Goal: Transaction & Acquisition: Obtain resource

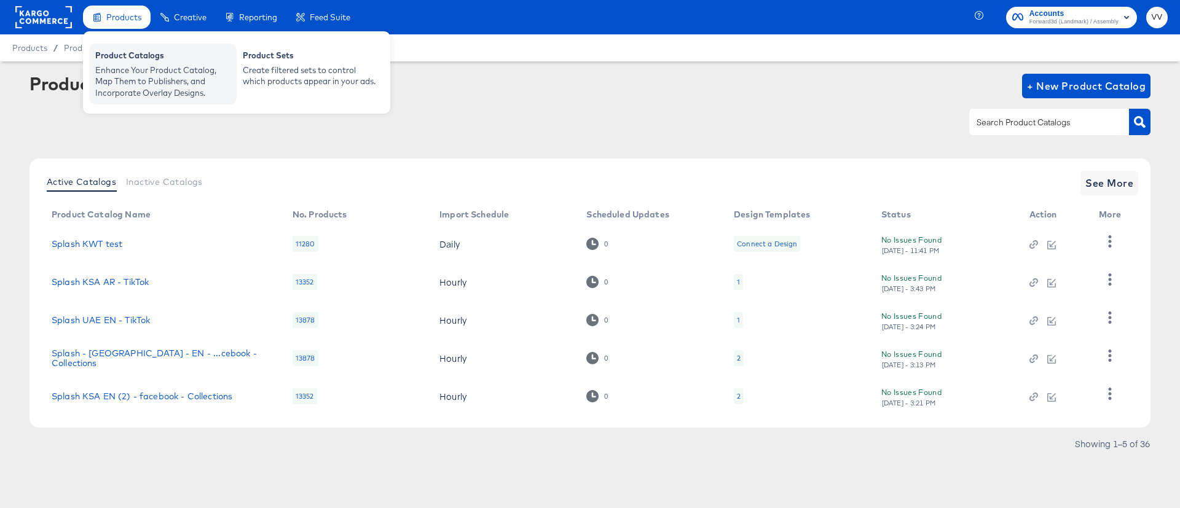
click at [141, 63] on div "Product Catalogs" at bounding box center [162, 57] width 135 height 15
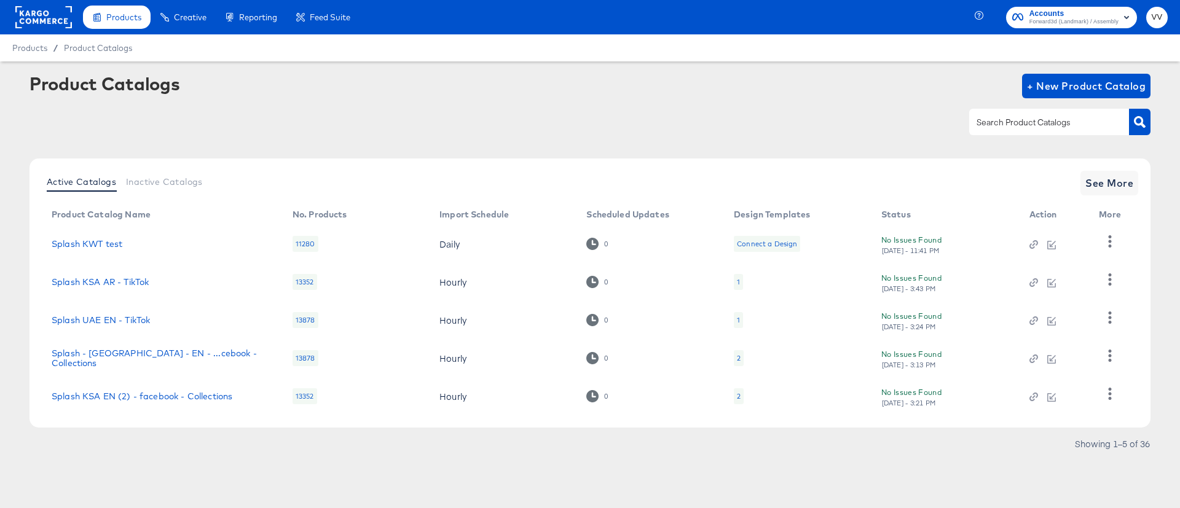
click at [43, 18] on rect at bounding box center [43, 17] width 57 height 22
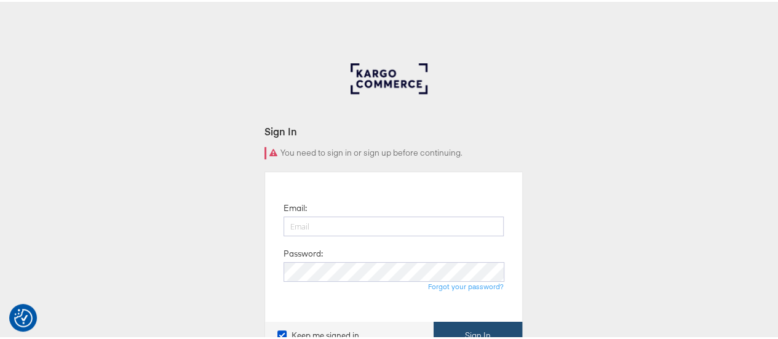
type input "[PERSON_NAME][EMAIL_ADDRESS][PERSON_NAME][DOMAIN_NAME]"
click at [477, 325] on button "Sign In" at bounding box center [477, 334] width 89 height 28
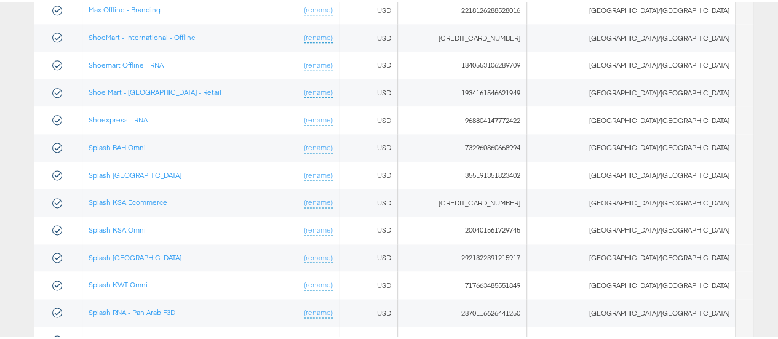
scroll to position [824, 0]
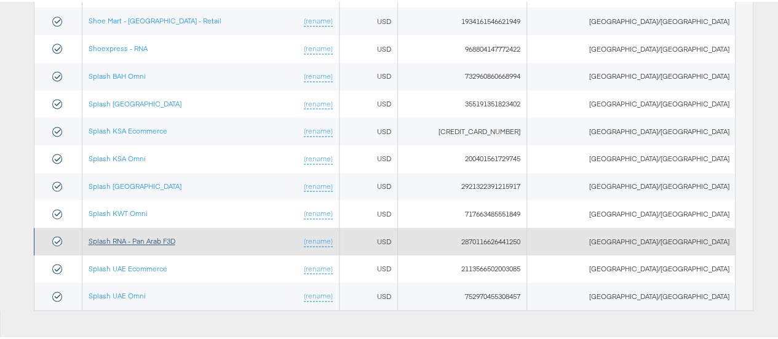
click at [151, 234] on link "Splash RNA - Pan Arab F3D" at bounding box center [132, 238] width 87 height 9
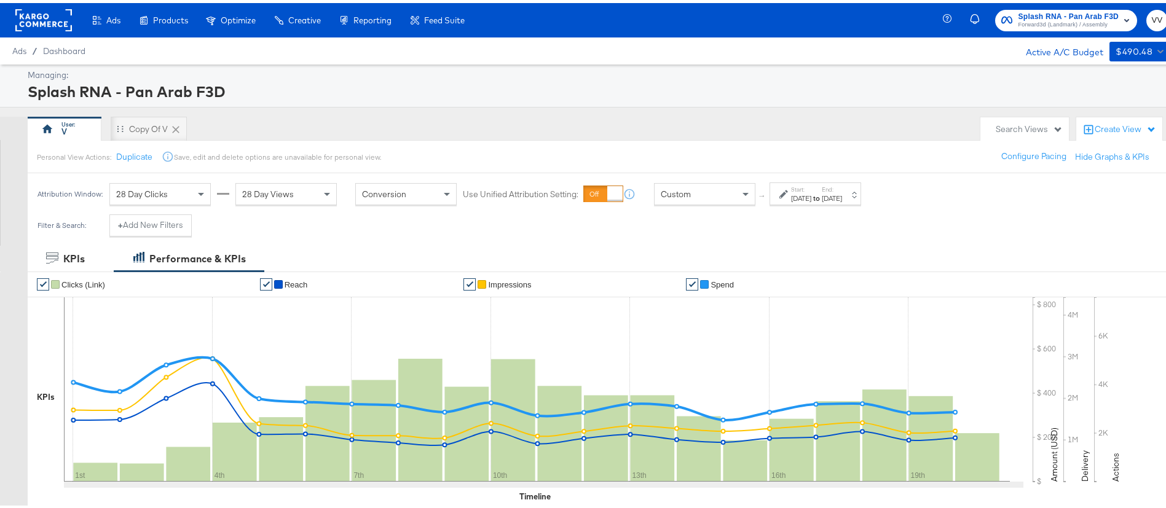
click at [802, 186] on label "Start:" at bounding box center [801, 187] width 20 height 8
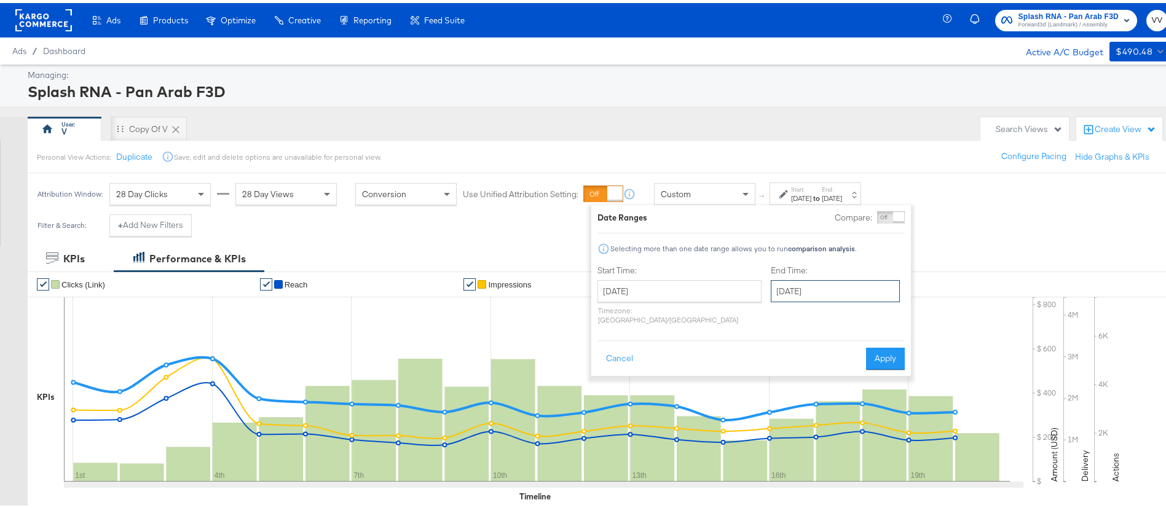
click at [790, 282] on input "August 20th 2025" at bounding box center [835, 288] width 129 height 22
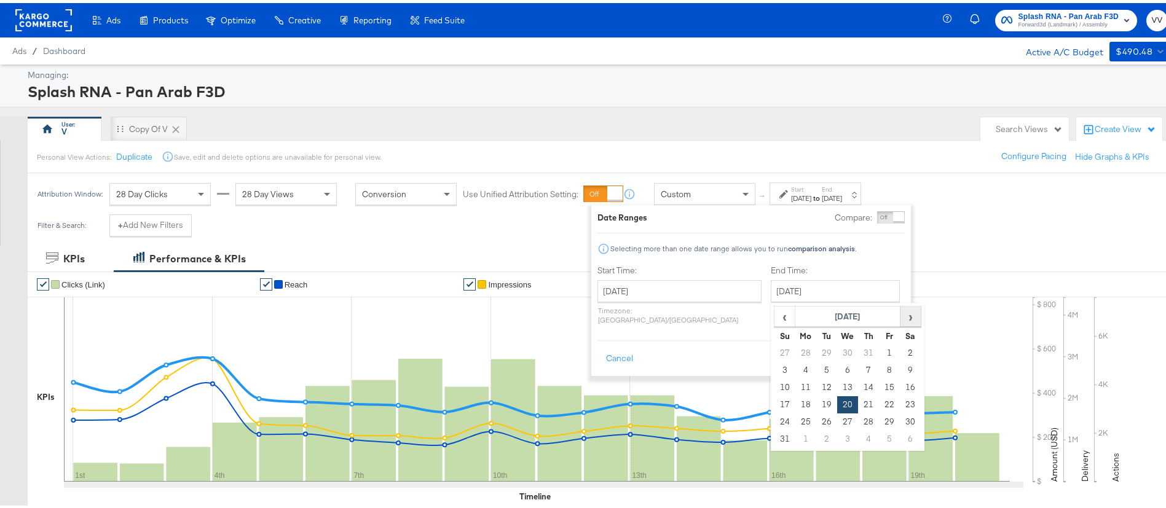
click at [901, 312] on span "›" at bounding box center [910, 313] width 19 height 18
click at [795, 388] on td "15" at bounding box center [805, 384] width 21 height 17
type input "September 15th 2025"
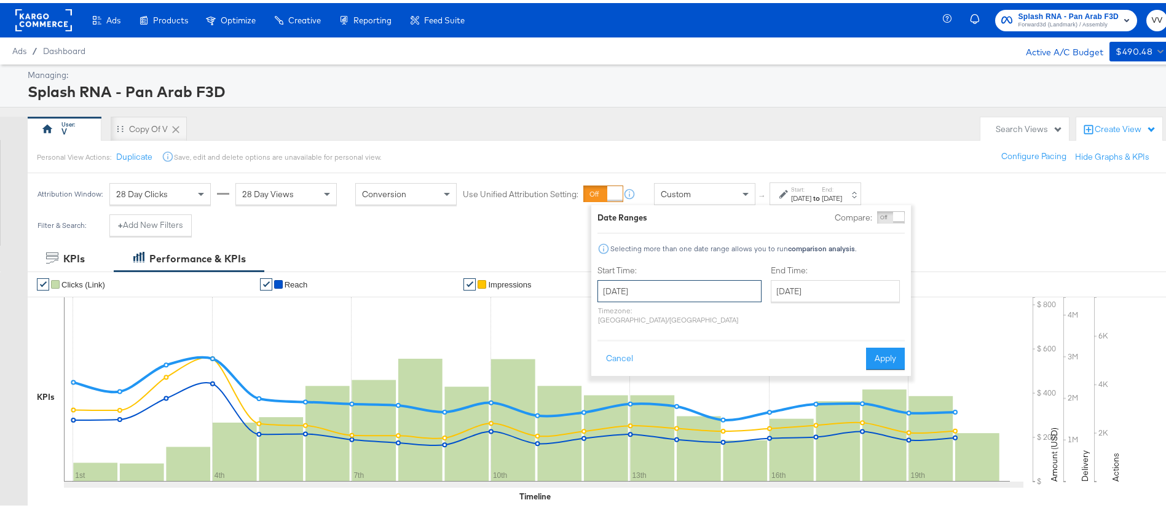
click at [681, 292] on input "August 1st 2025" at bounding box center [679, 288] width 164 height 22
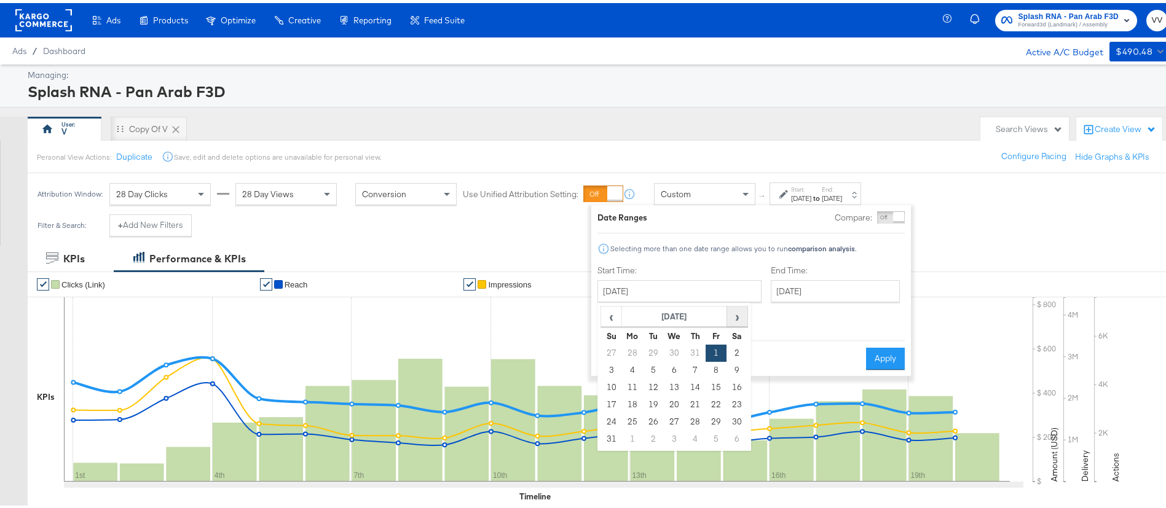
click at [731, 310] on span "›" at bounding box center [737, 313] width 19 height 18
click at [628, 348] on td "1" at bounding box center [632, 350] width 21 height 17
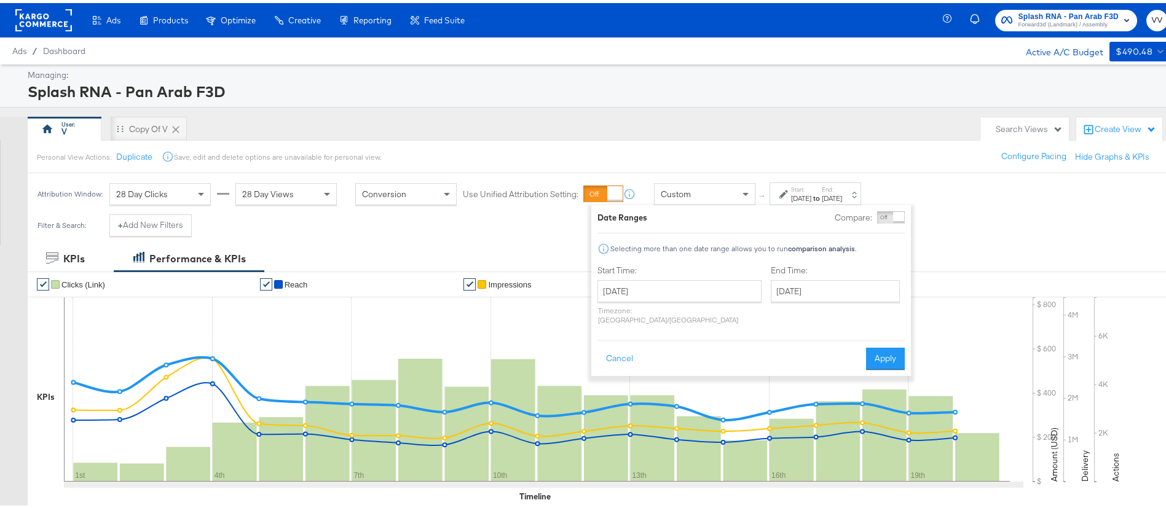
type input "September 1st 2025"
click at [881, 349] on button "Apply" at bounding box center [885, 356] width 39 height 22
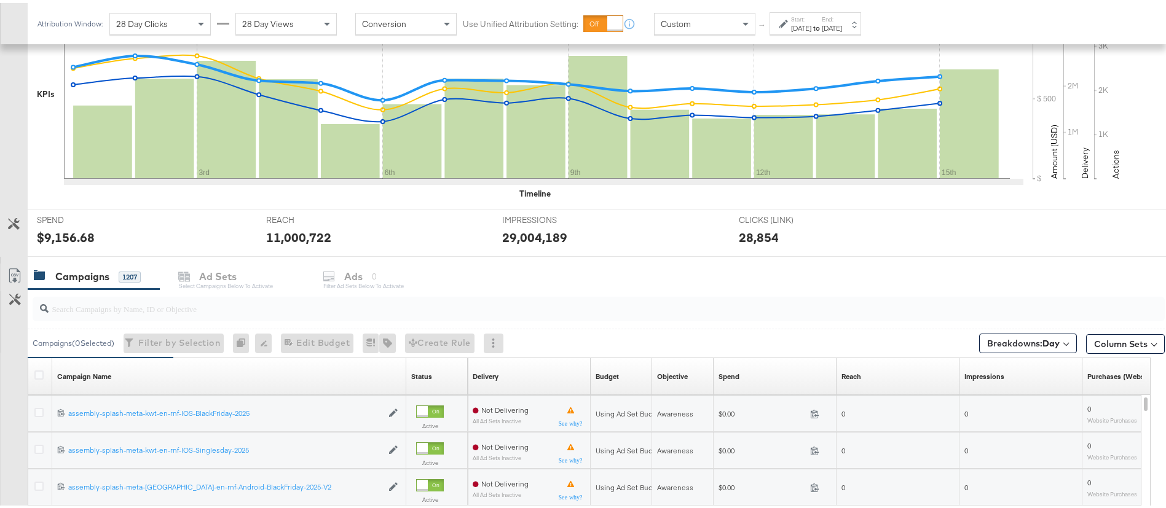
scroll to position [309, 0]
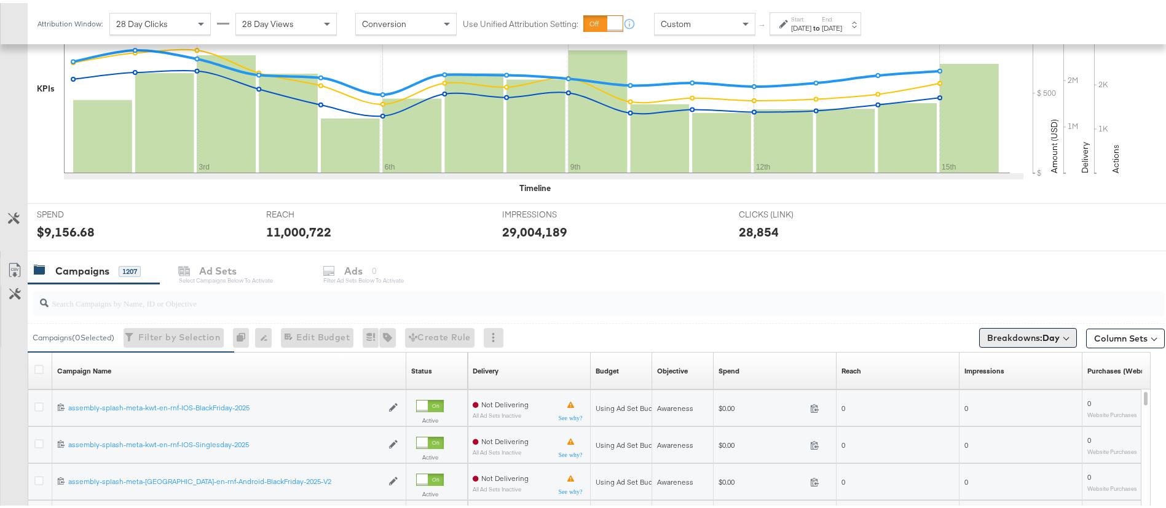
click at [1042, 336] on b "Day" at bounding box center [1050, 334] width 17 height 11
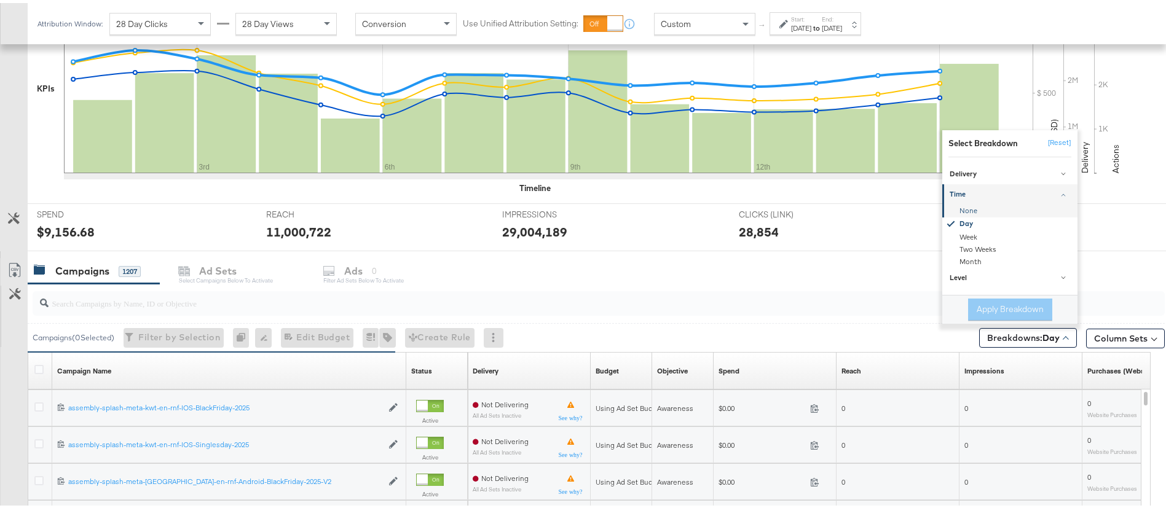
click at [956, 210] on div "None" at bounding box center [1010, 208] width 133 height 12
click at [1015, 308] on button "Apply Breakdown" at bounding box center [1010, 307] width 84 height 22
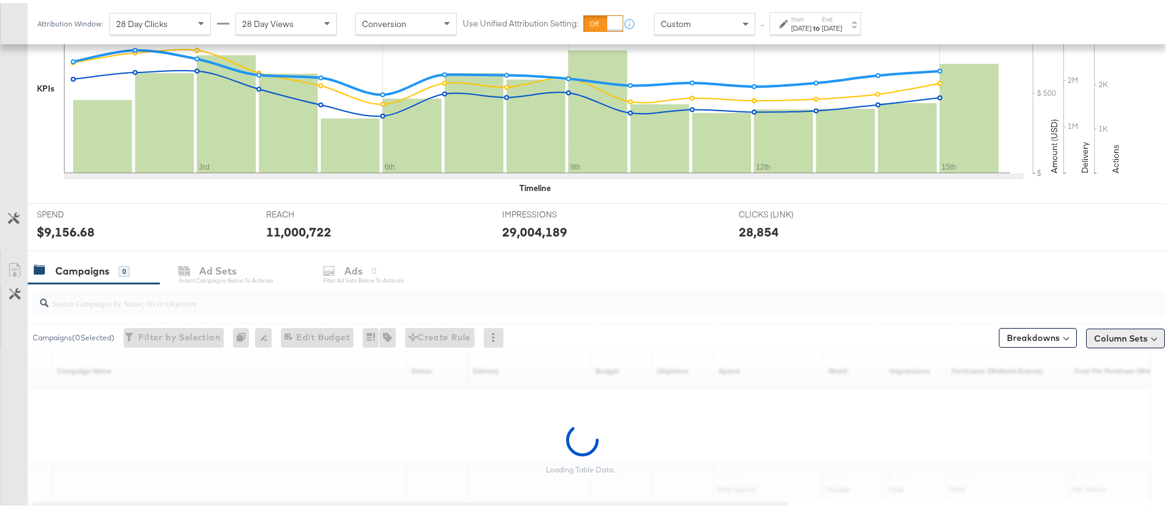
click at [1109, 337] on button "Column Sets" at bounding box center [1125, 336] width 79 height 20
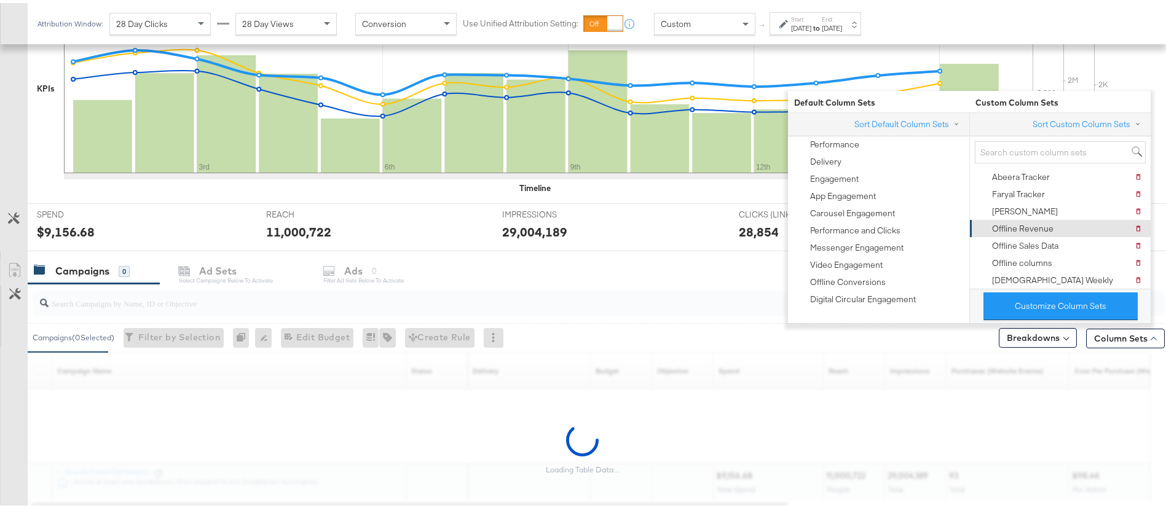
click at [1033, 220] on div "Offline Revenue" at bounding box center [1022, 226] width 61 height 12
click at [1007, 222] on div "Offline Revenue" at bounding box center [1022, 226] width 61 height 12
click at [677, 338] on div "Campaigns ( 0 Selected) Filter by Selection Filter 0 campaigns 0 Rename 0 campa…" at bounding box center [596, 334] width 1137 height 29
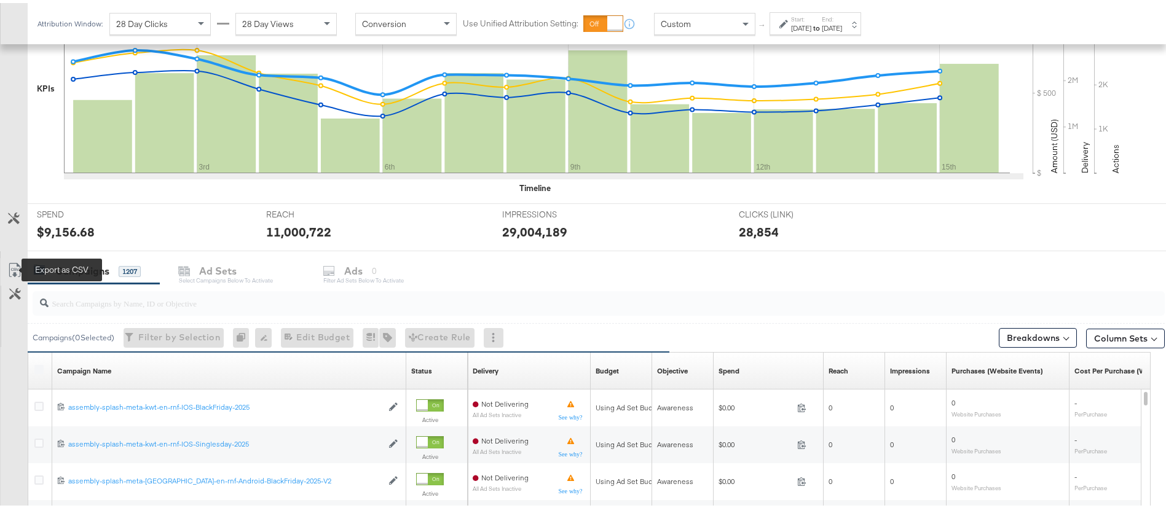
click at [15, 268] on icon at bounding box center [14, 267] width 15 height 15
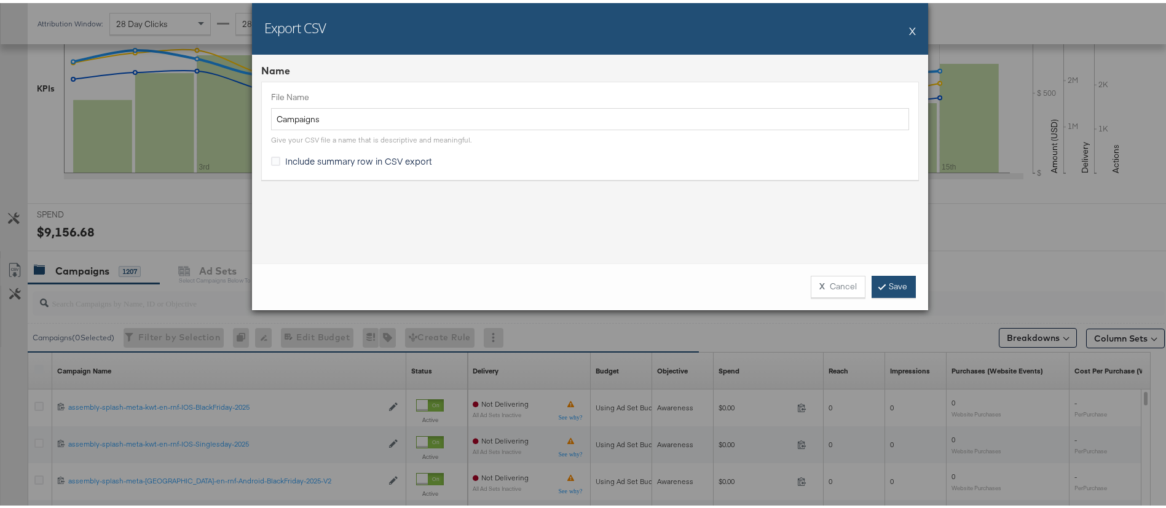
click at [877, 287] on link "Save" at bounding box center [894, 284] width 44 height 22
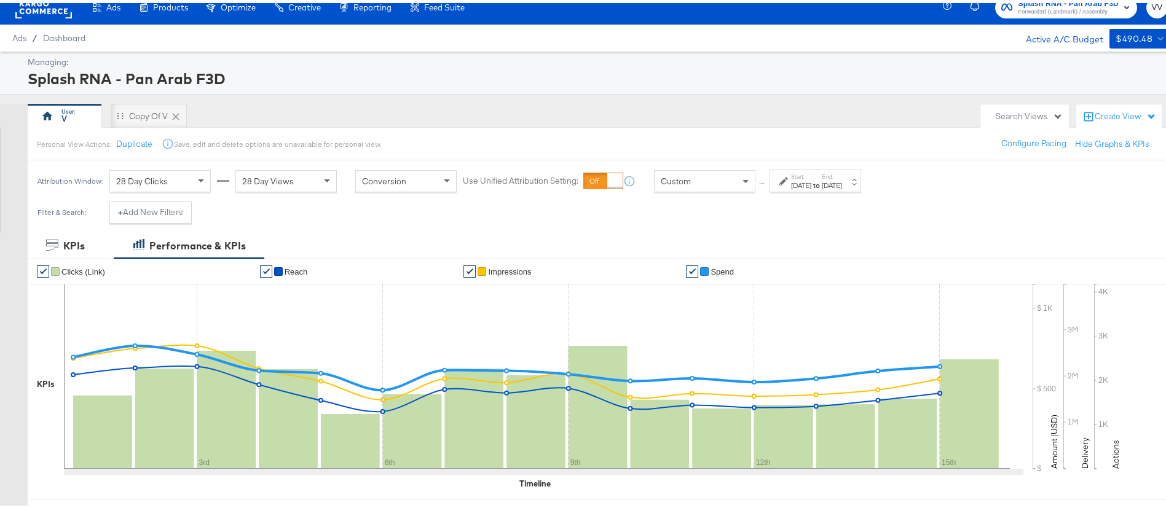
scroll to position [0, 0]
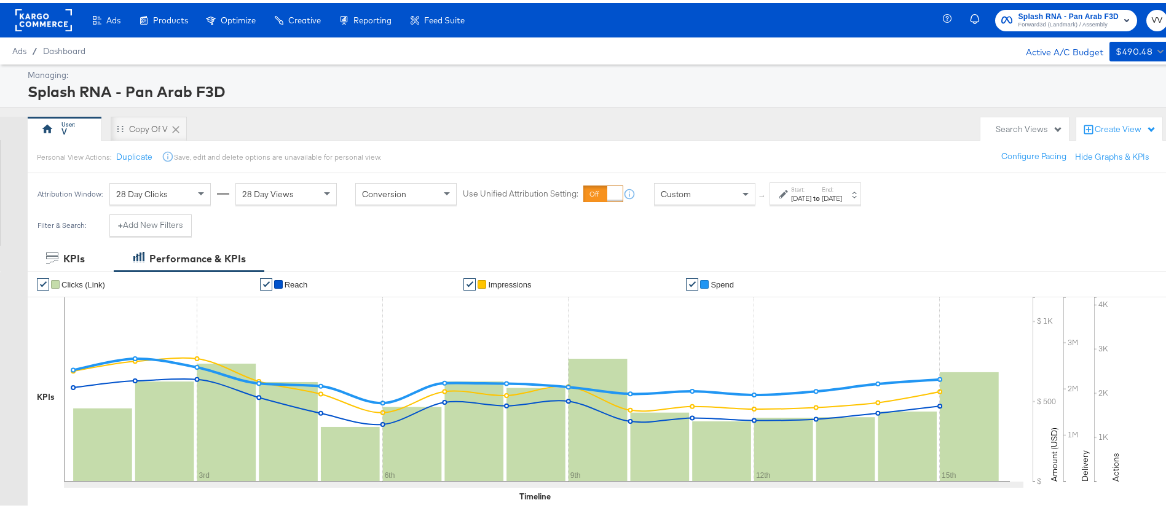
click at [842, 187] on label "End:" at bounding box center [832, 187] width 20 height 8
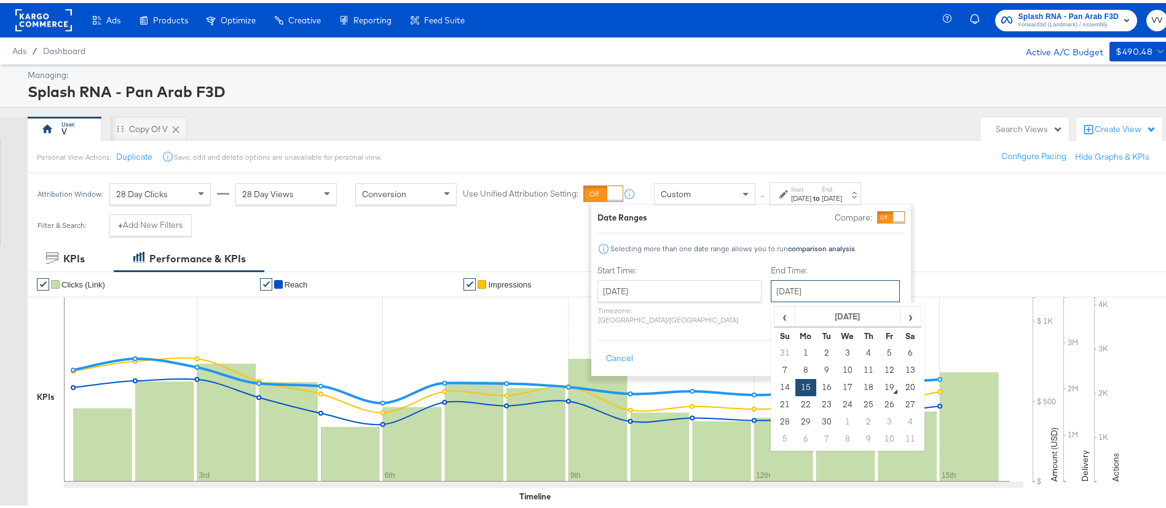
click at [818, 283] on input "September 15th 2025" at bounding box center [835, 288] width 129 height 22
click at [858, 390] on td "18" at bounding box center [868, 384] width 21 height 17
type input "September 18th 2025"
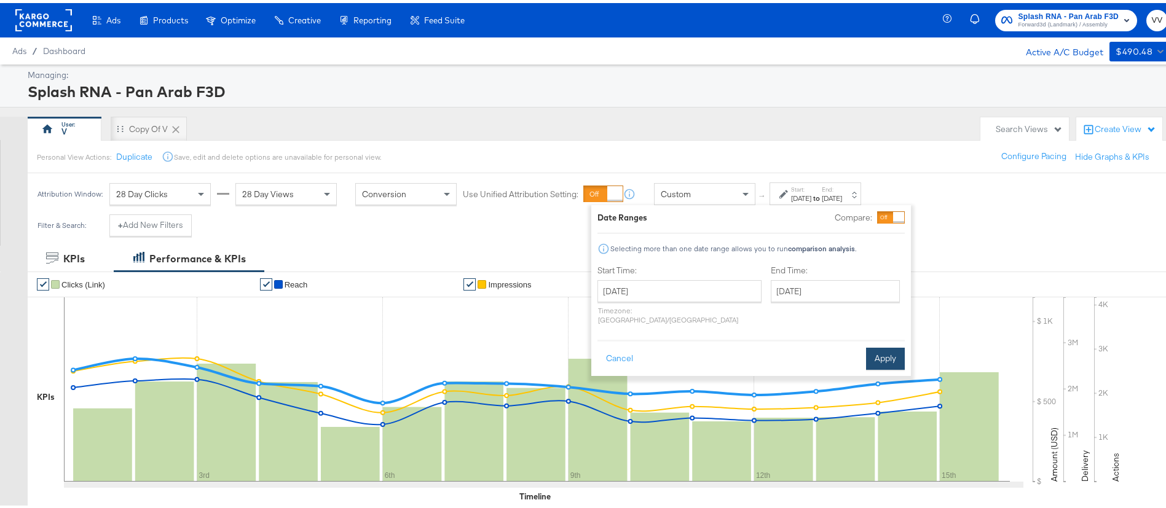
click at [878, 345] on button "Apply" at bounding box center [885, 356] width 39 height 22
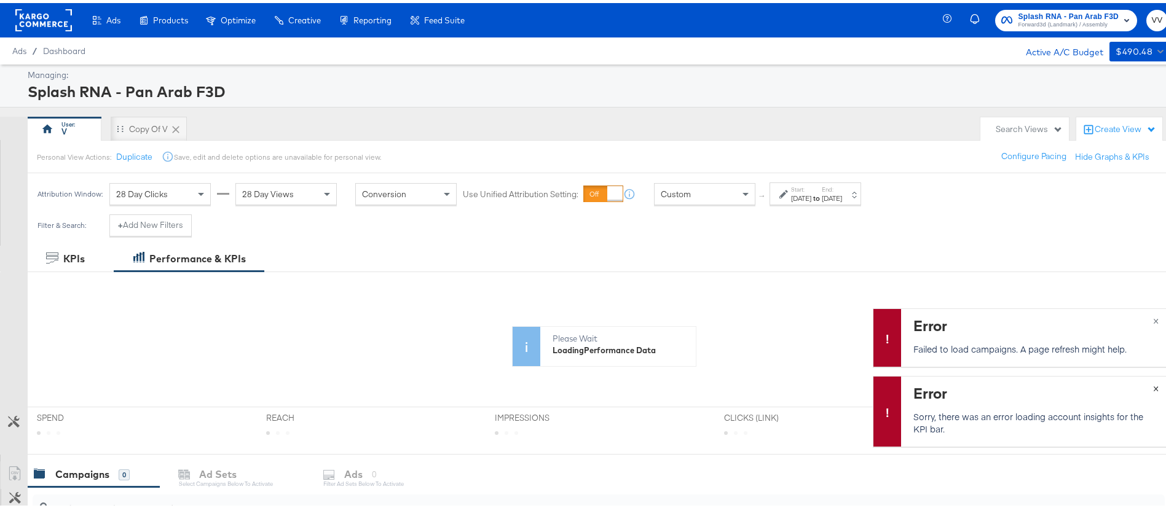
click at [1153, 384] on span "×" at bounding box center [1156, 384] width 6 height 14
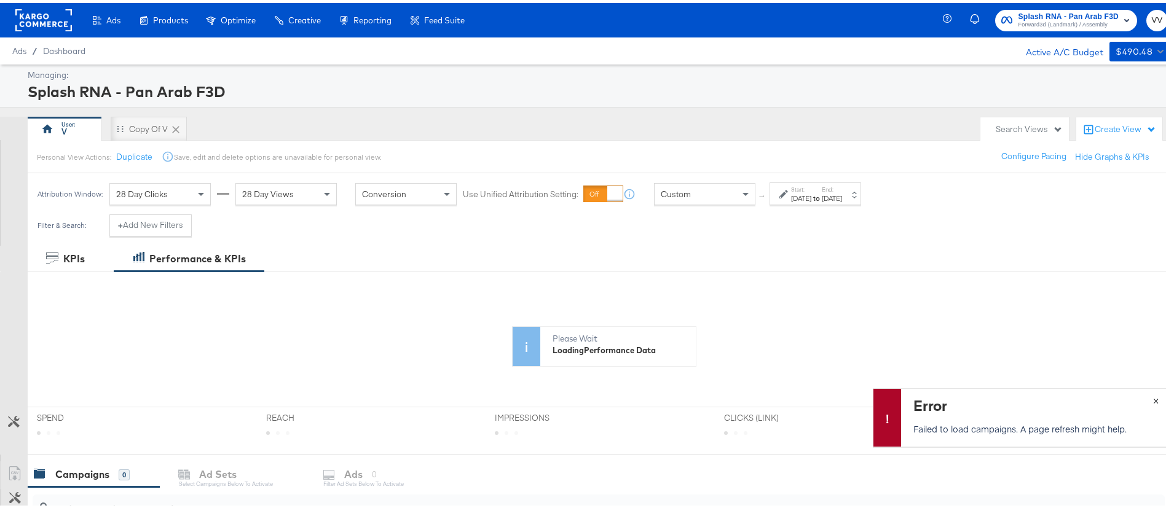
click at [1153, 396] on span "×" at bounding box center [1156, 397] width 6 height 14
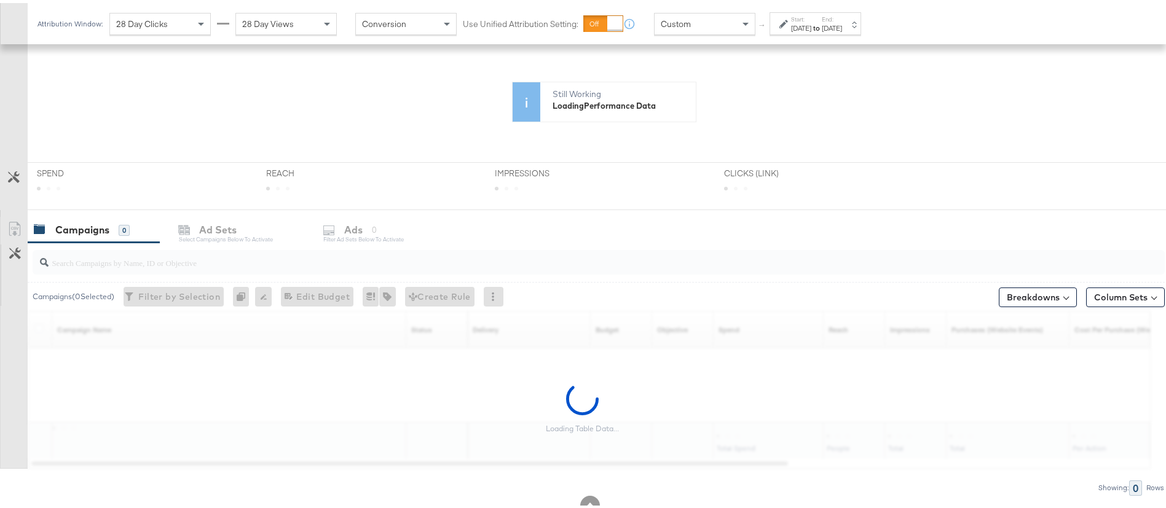
scroll to position [260, 0]
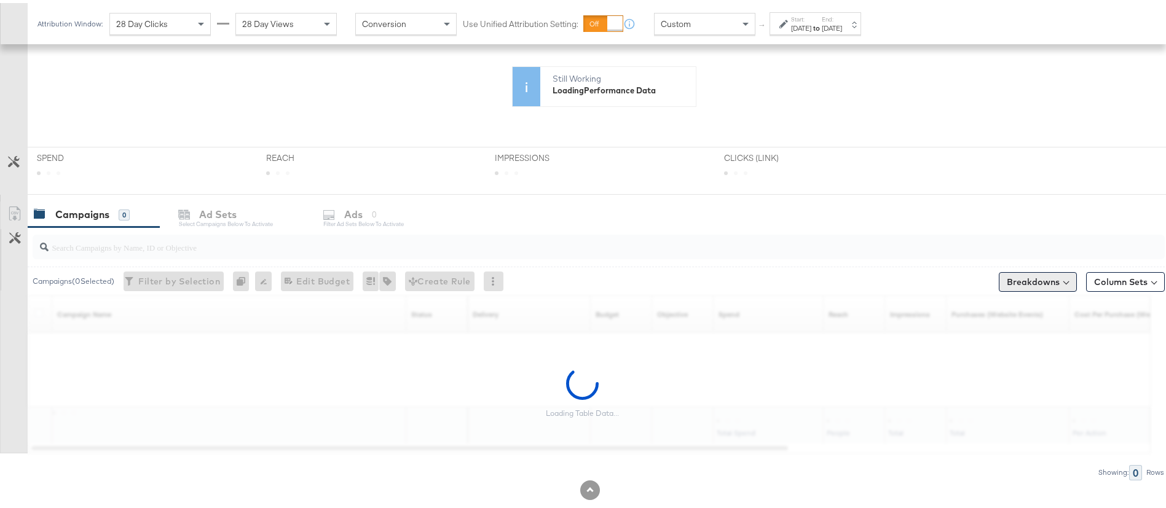
click at [1033, 278] on button "Breakdowns" at bounding box center [1038, 279] width 78 height 20
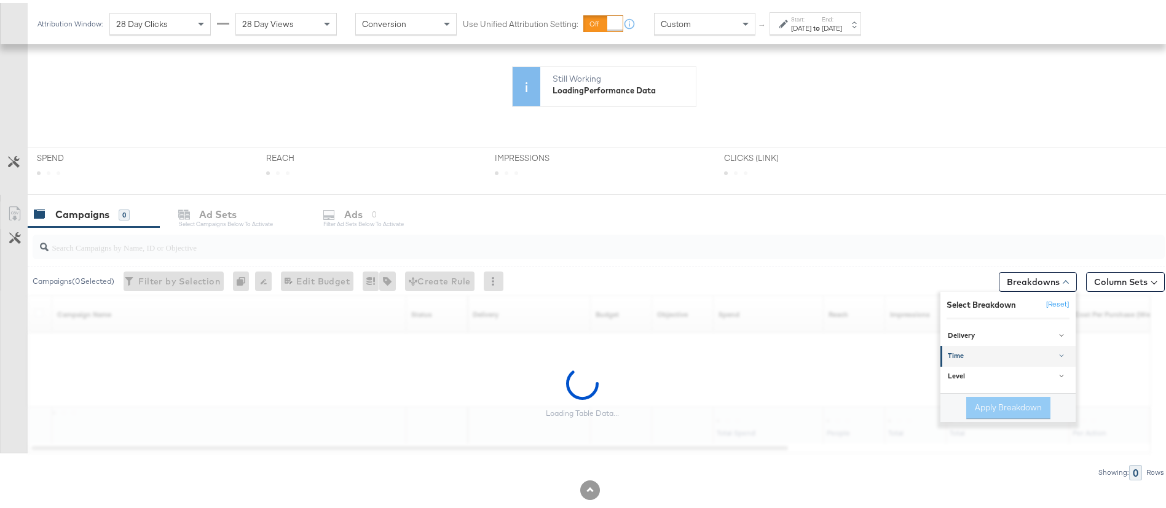
click at [989, 349] on div "Time" at bounding box center [1009, 354] width 122 height 10
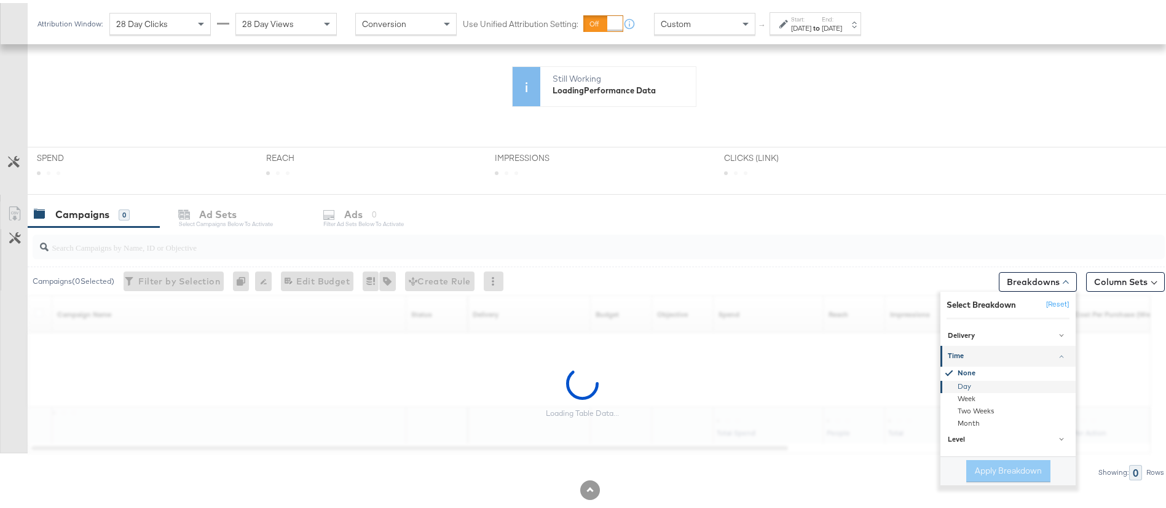
click at [960, 384] on div "Day" at bounding box center [1008, 383] width 133 height 12
click at [985, 460] on button "Apply Breakdown" at bounding box center [1008, 468] width 84 height 22
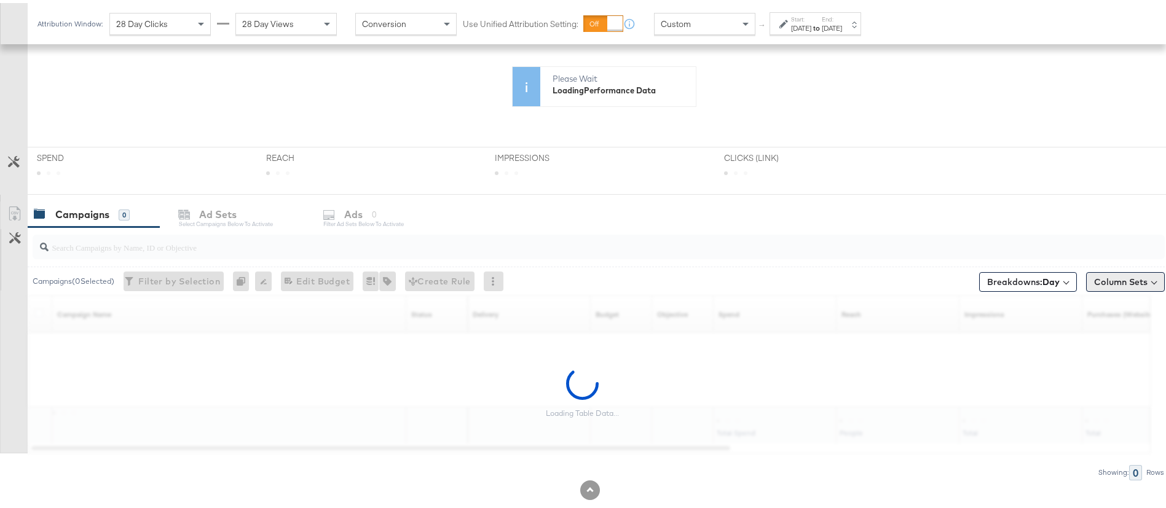
click at [1118, 270] on button "Column Sets" at bounding box center [1125, 279] width 79 height 20
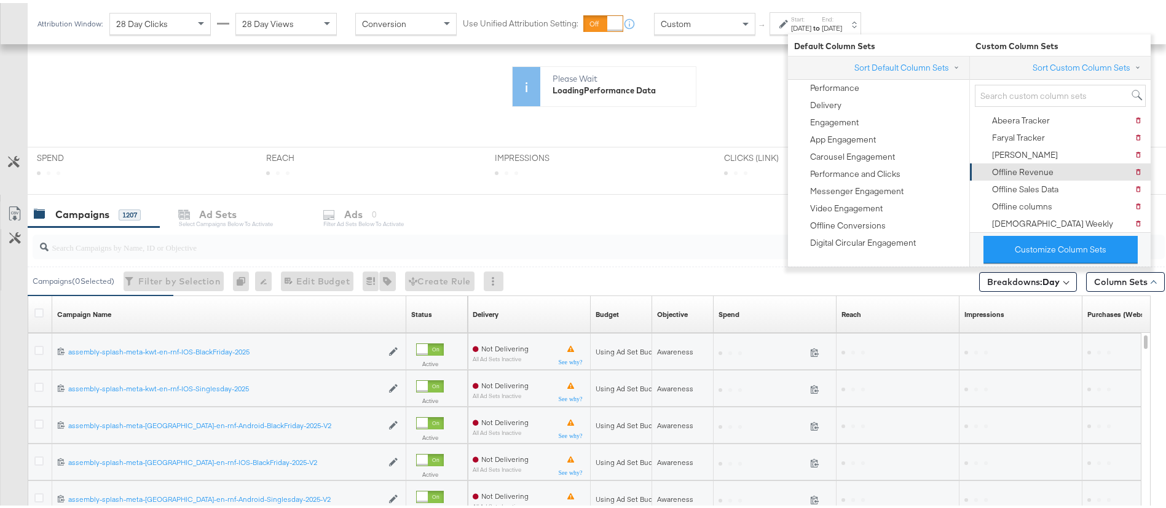
click at [1026, 170] on div "Offline Revenue" at bounding box center [1022, 169] width 61 height 12
click at [1017, 170] on div "Offline Revenue" at bounding box center [1022, 169] width 61 height 12
click at [607, 285] on div "Campaigns ( 0 Selected) Filter by Selection Filter 0 campaigns 0 Rename 0 campa…" at bounding box center [596, 278] width 1137 height 29
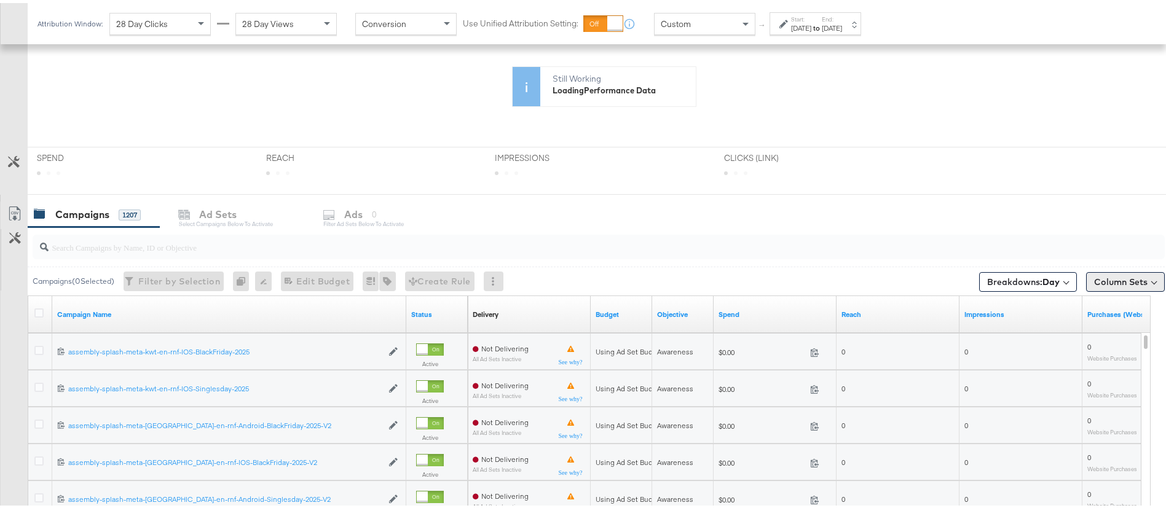
click at [1137, 282] on button "Column Sets" at bounding box center [1125, 279] width 79 height 20
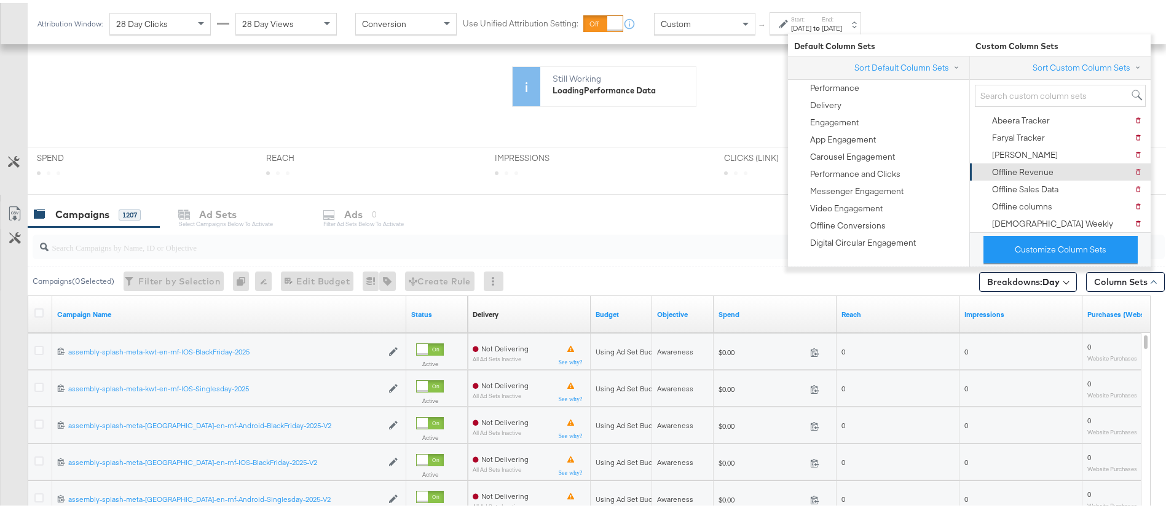
click at [1014, 165] on div "Offline Revenue" at bounding box center [1022, 169] width 61 height 12
click at [1012, 165] on div "Offline Revenue" at bounding box center [1022, 169] width 61 height 12
click at [718, 272] on div "Campaigns ( 0 Selected) Filter by Selection Filter 0 campaigns 0 Rename 0 campa…" at bounding box center [596, 278] width 1137 height 29
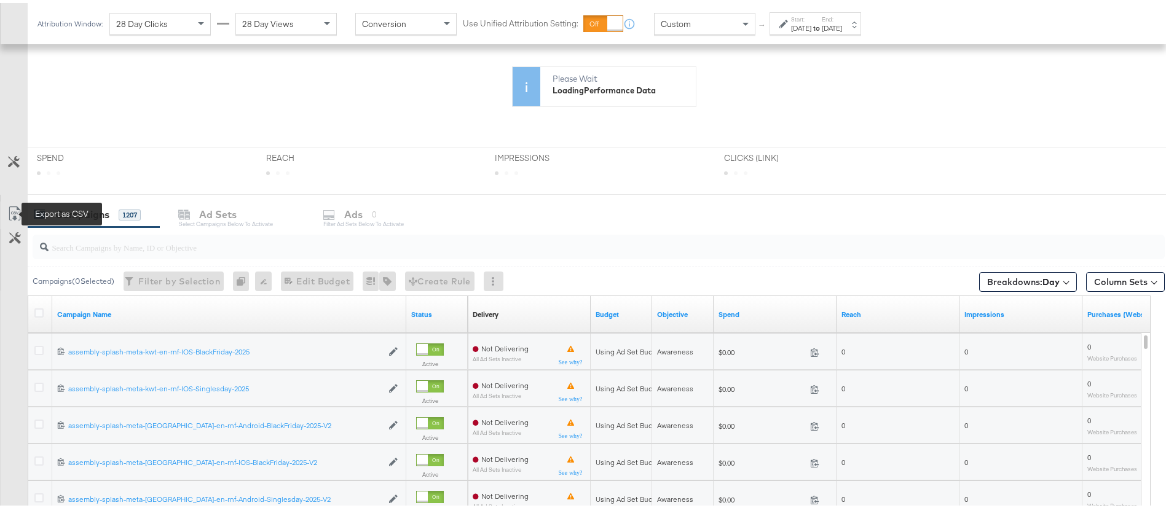
click at [15, 210] on icon at bounding box center [14, 210] width 15 height 15
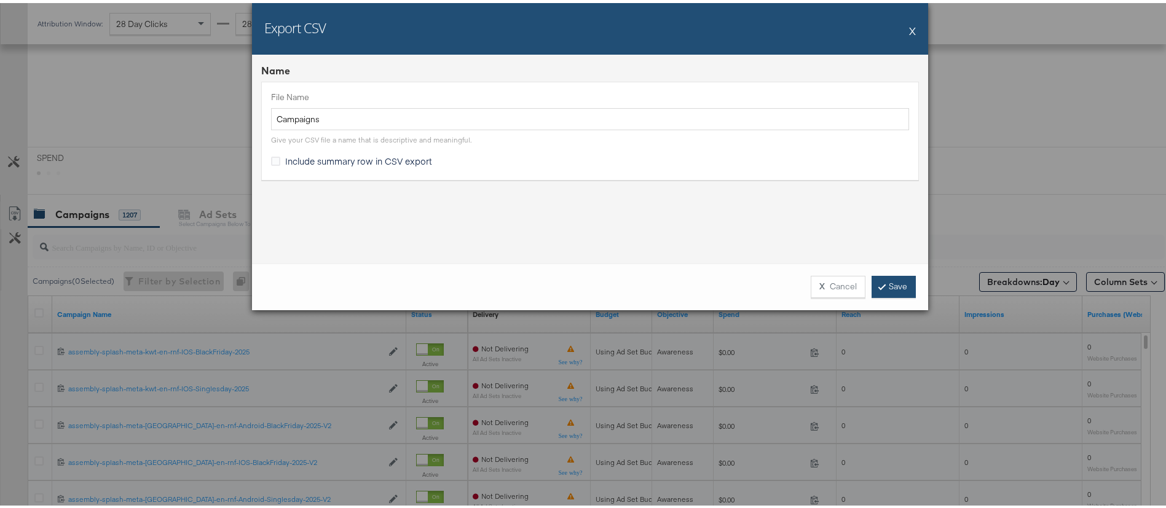
click at [880, 282] on icon at bounding box center [882, 283] width 4 height 7
